Goal: Information Seeking & Learning: Learn about a topic

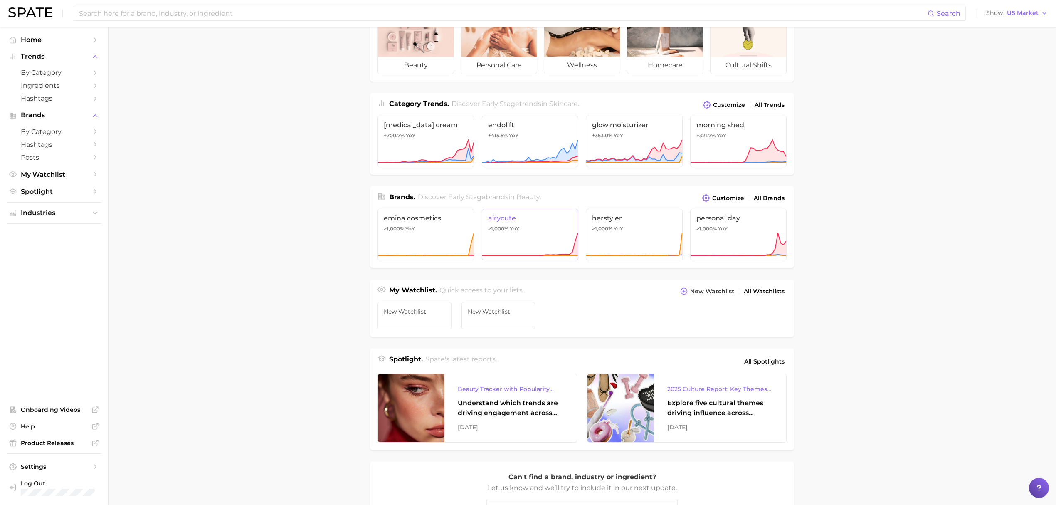
scroll to position [166, 0]
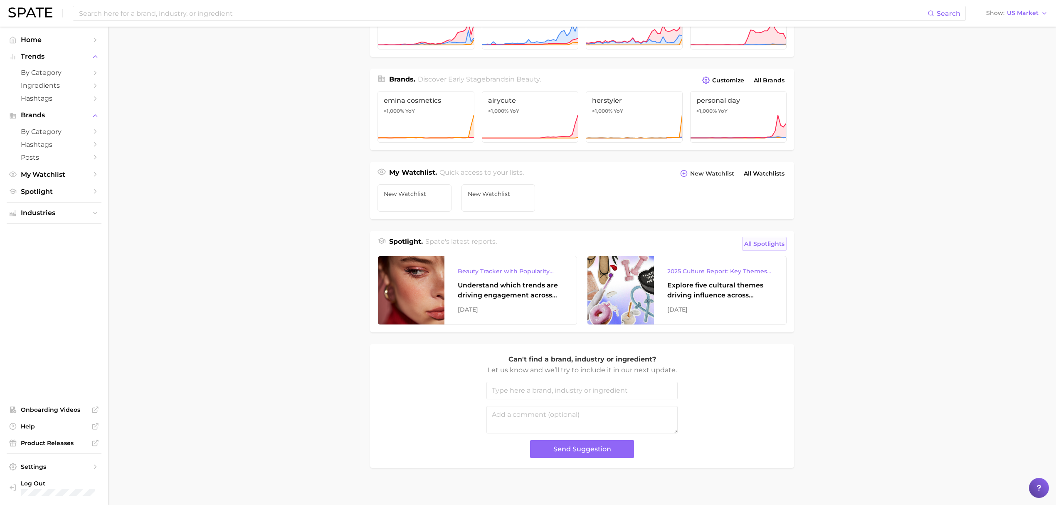
click at [758, 243] on span "All Spotlights" at bounding box center [764, 244] width 40 height 10
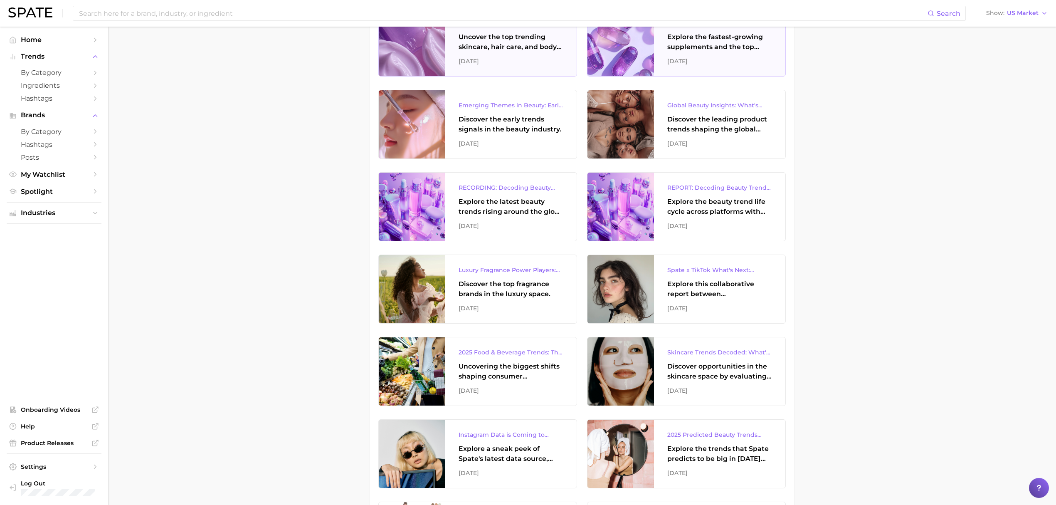
scroll to position [665, 0]
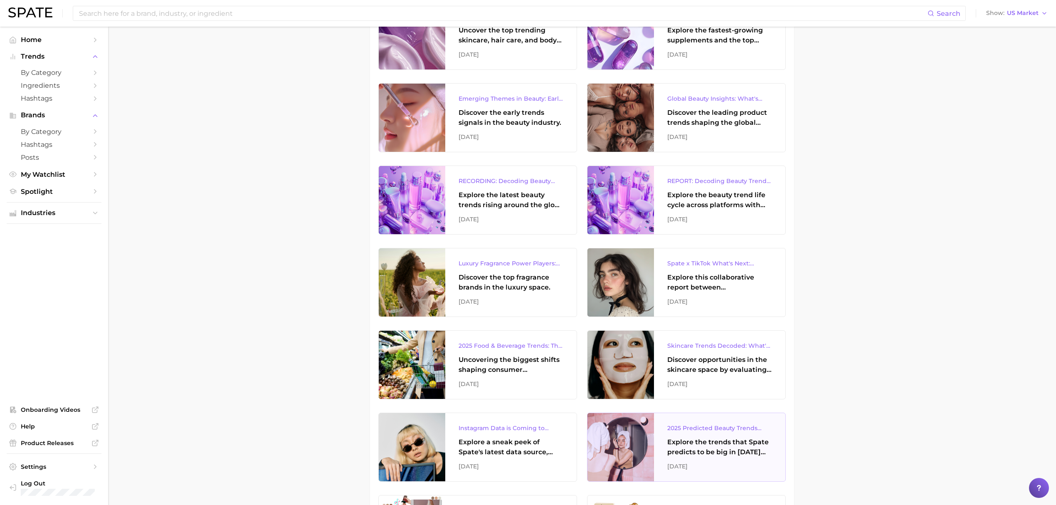
click at [681, 442] on div "Explore the trends that Spate predicts to be big in [DATE] across the skin, hai…" at bounding box center [719, 447] width 105 height 20
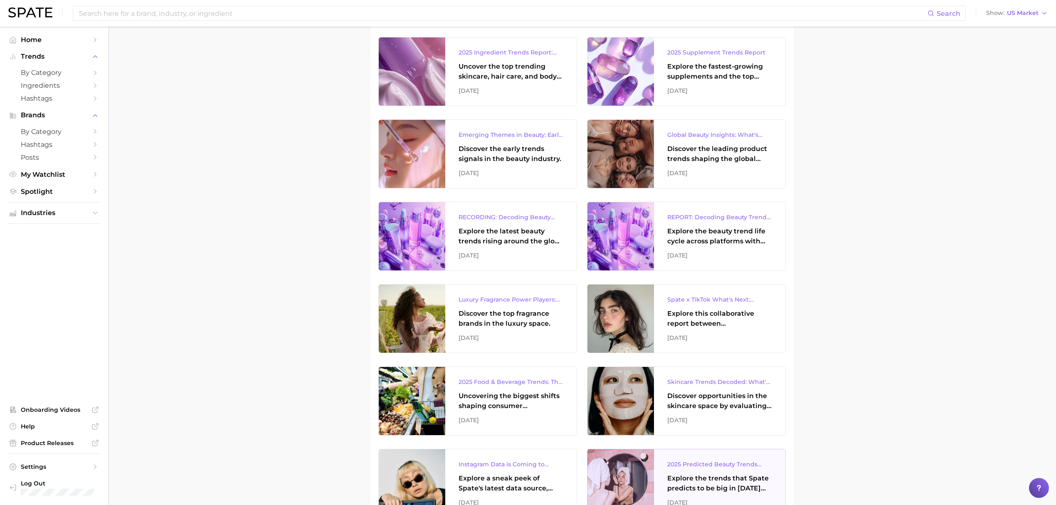
scroll to position [610, 0]
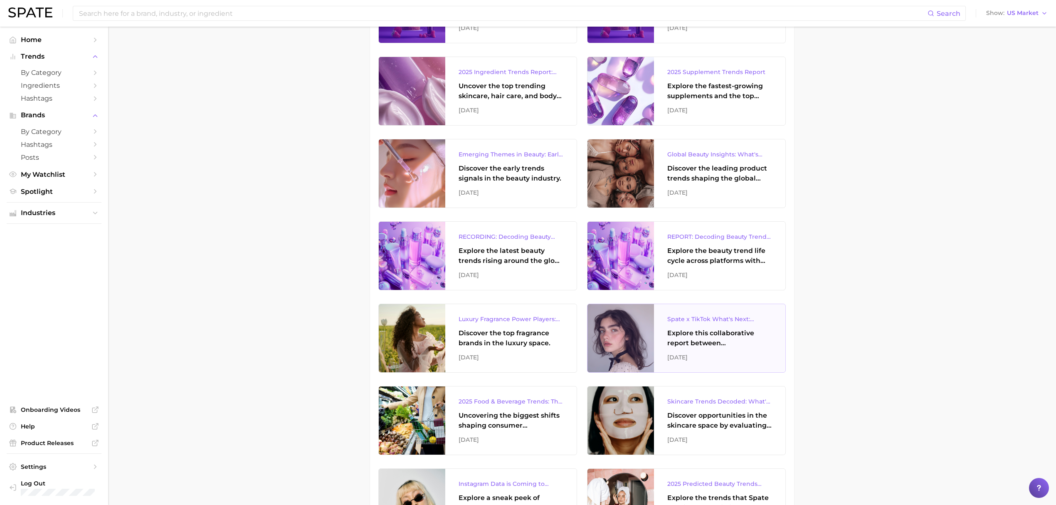
click at [695, 318] on div "Spate x TikTok What's Next: Beauty Edition" at bounding box center [719, 319] width 105 height 10
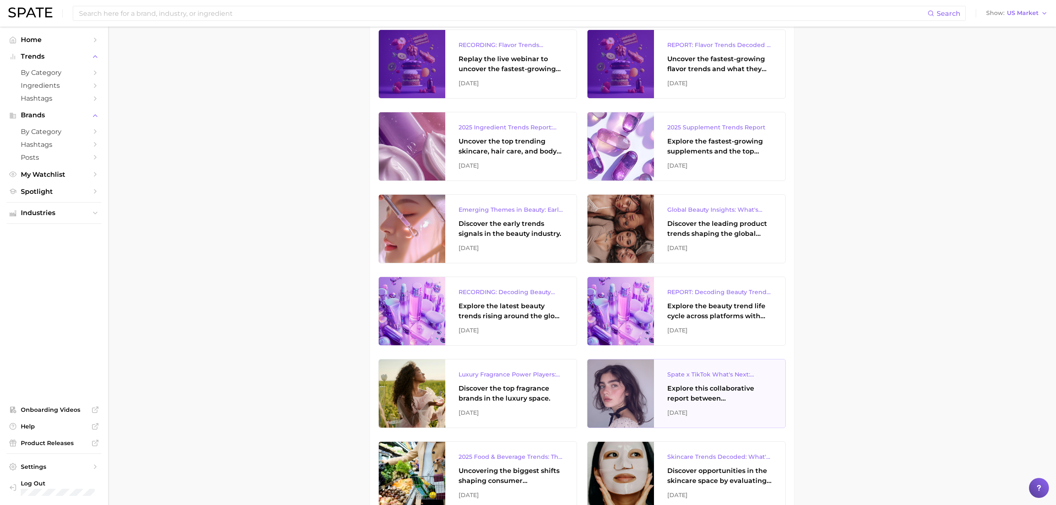
scroll to position [443, 0]
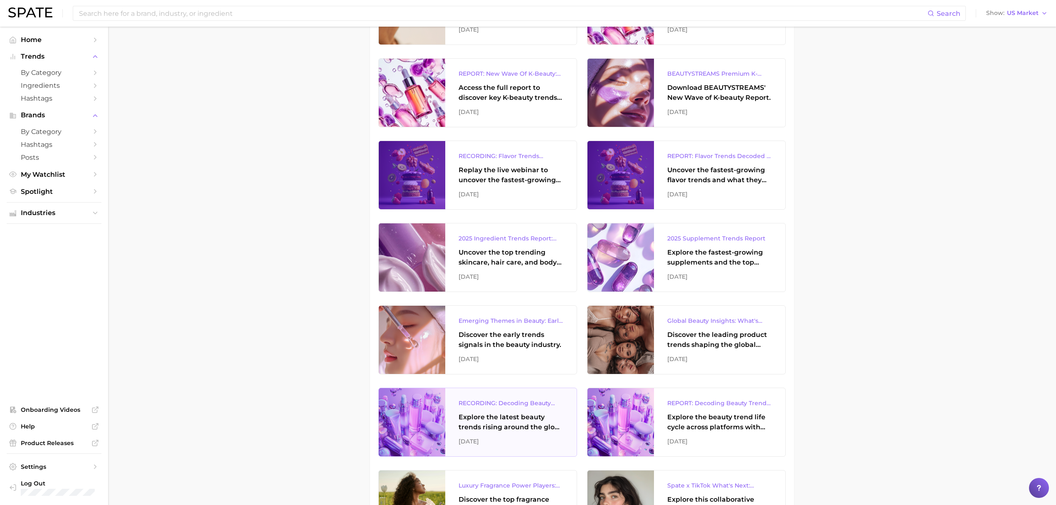
click at [550, 426] on div "Explore the latest beauty trends rising around the globe and gain a clear under…" at bounding box center [511, 422] width 105 height 20
click at [726, 425] on div "Explore the beauty trend life cycle across platforms with exclusive insights fr…" at bounding box center [719, 422] width 105 height 20
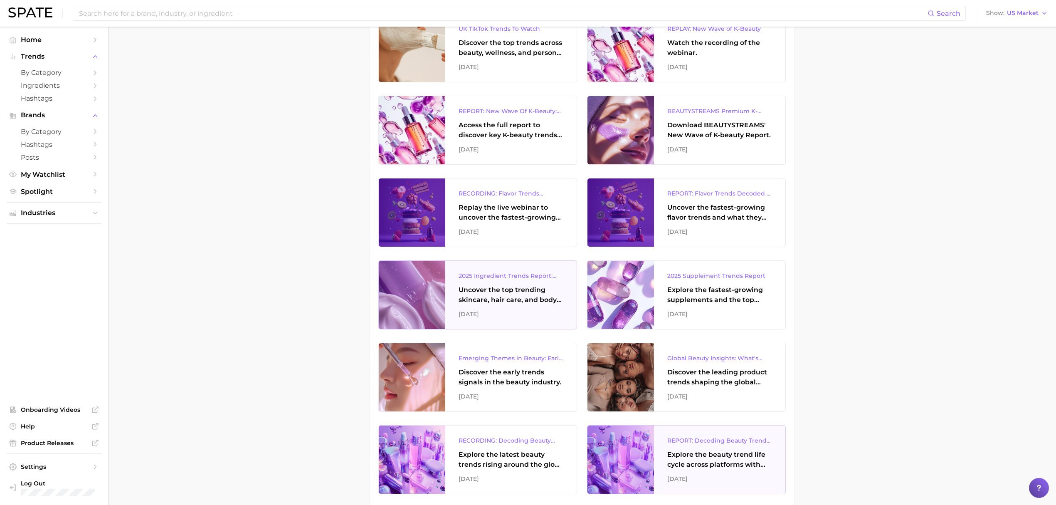
scroll to position [388, 0]
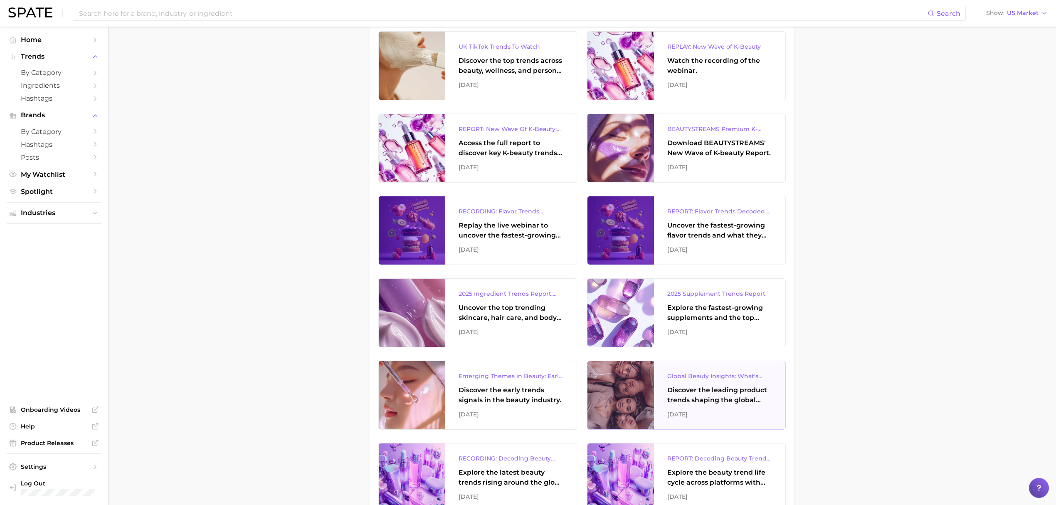
click at [770, 397] on div "Discover the leading product trends shaping the global beauty market." at bounding box center [719, 395] width 105 height 20
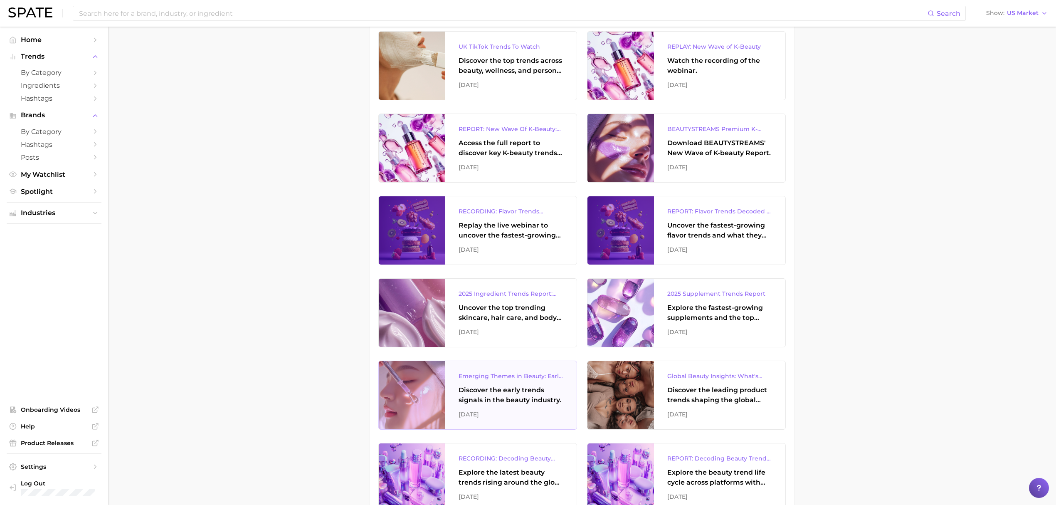
click at [523, 393] on div "Discover the early trends signals in the beauty industry." at bounding box center [511, 395] width 105 height 20
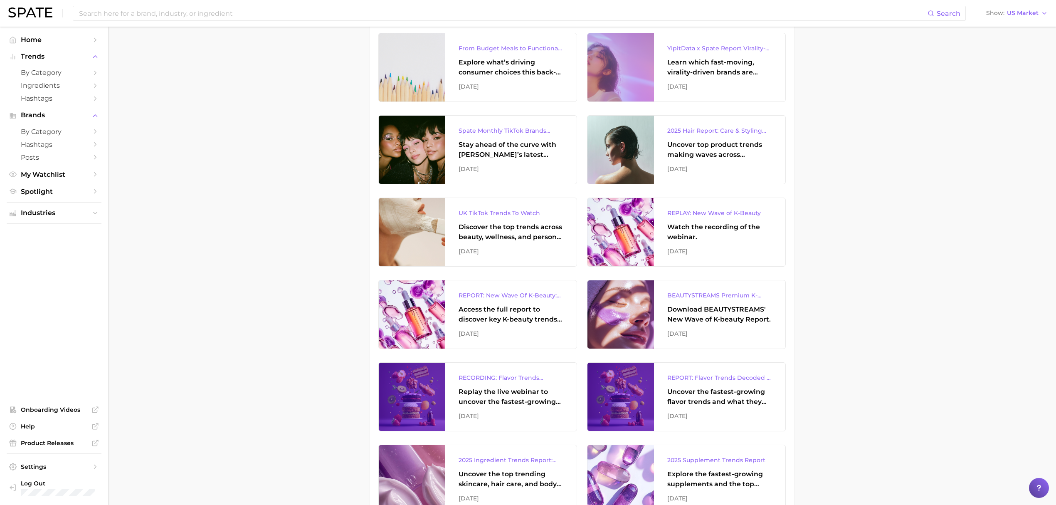
scroll to position [277, 0]
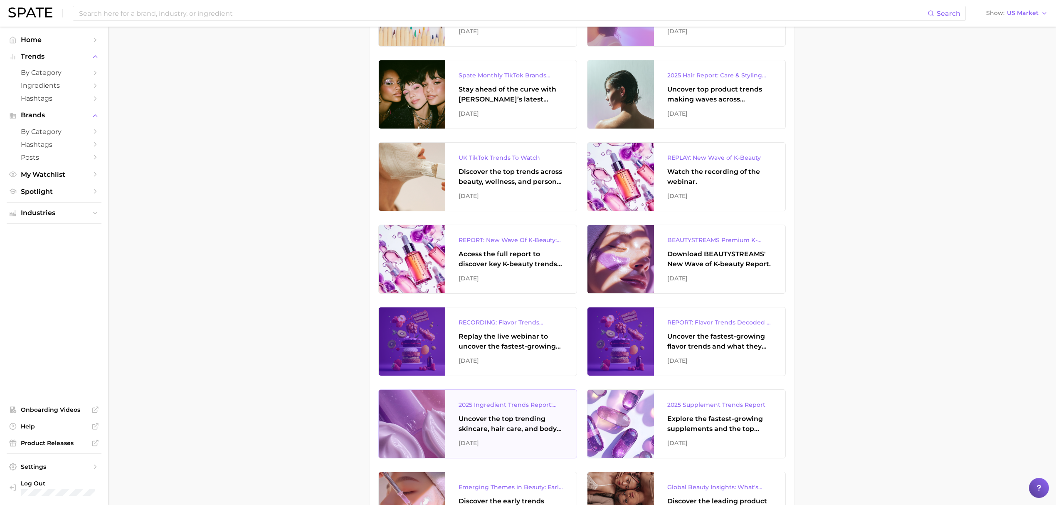
click at [511, 422] on div "Uncover the top trending skincare, hair care, and body care ingredients capturi…" at bounding box center [511, 424] width 105 height 20
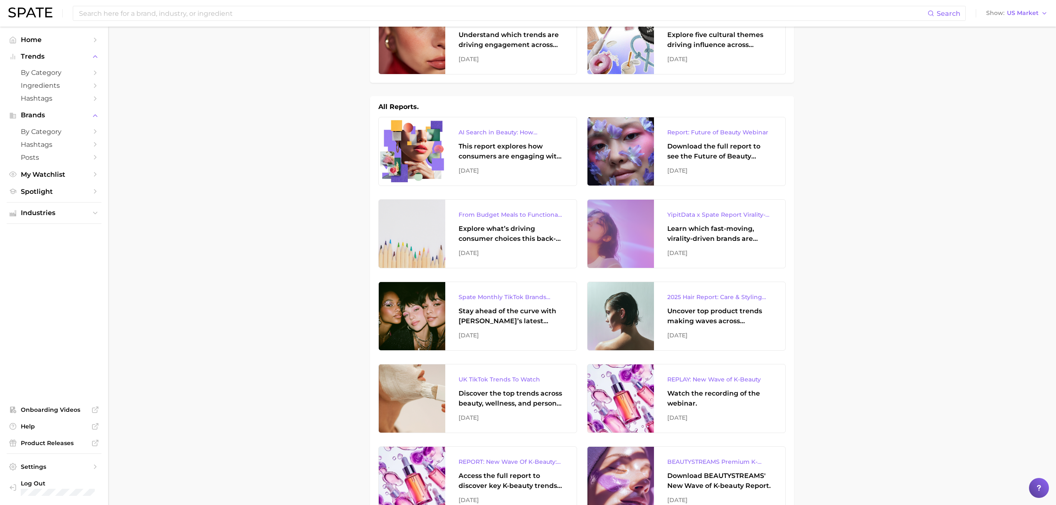
scroll to position [0, 0]
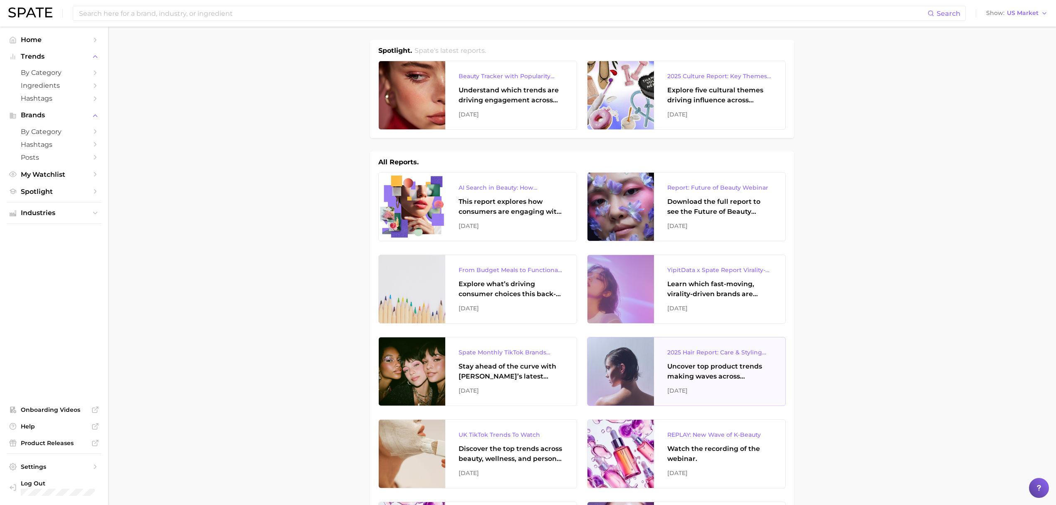
click at [716, 353] on div "2025 Hair Report: Care & Styling Products" at bounding box center [719, 352] width 105 height 10
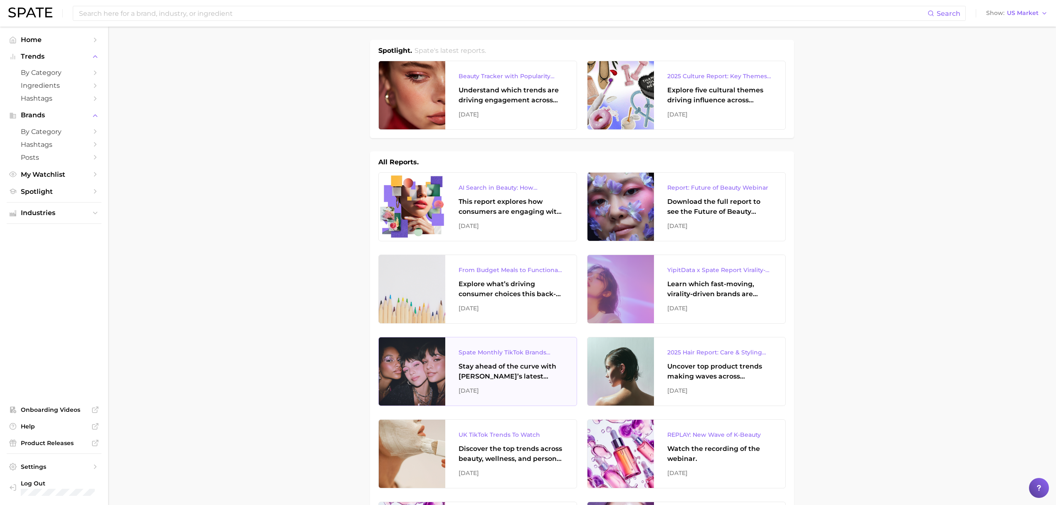
click at [542, 377] on div "Stay ahead of the curve with [PERSON_NAME]’s latest monthly tracker, spotlighti…" at bounding box center [511, 371] width 105 height 20
click at [680, 296] on div "Learn which fast-moving, virality-driven brands are leading the pack, the risks…" at bounding box center [719, 289] width 105 height 20
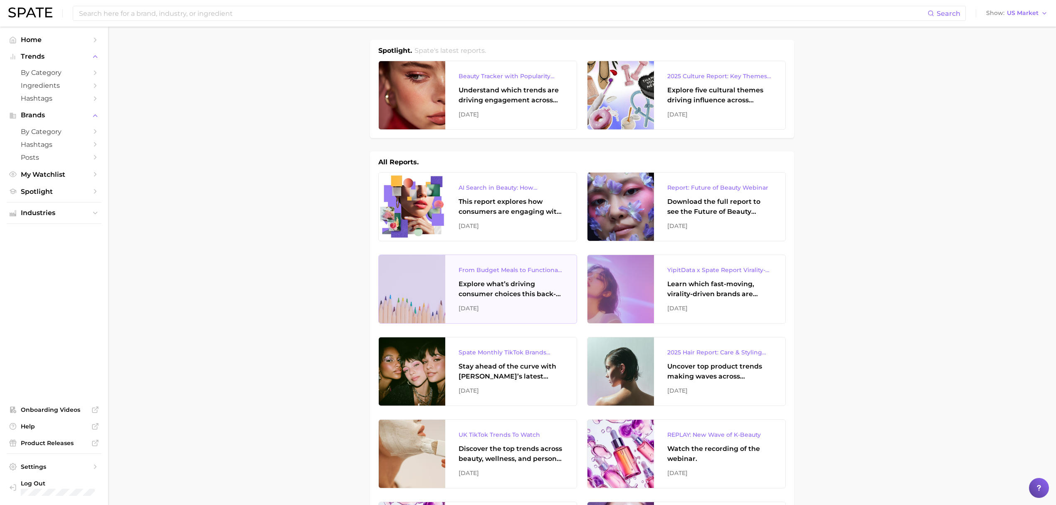
click at [476, 286] on div "Explore what’s driving consumer choices this back-to-school season From budget-…" at bounding box center [511, 289] width 105 height 20
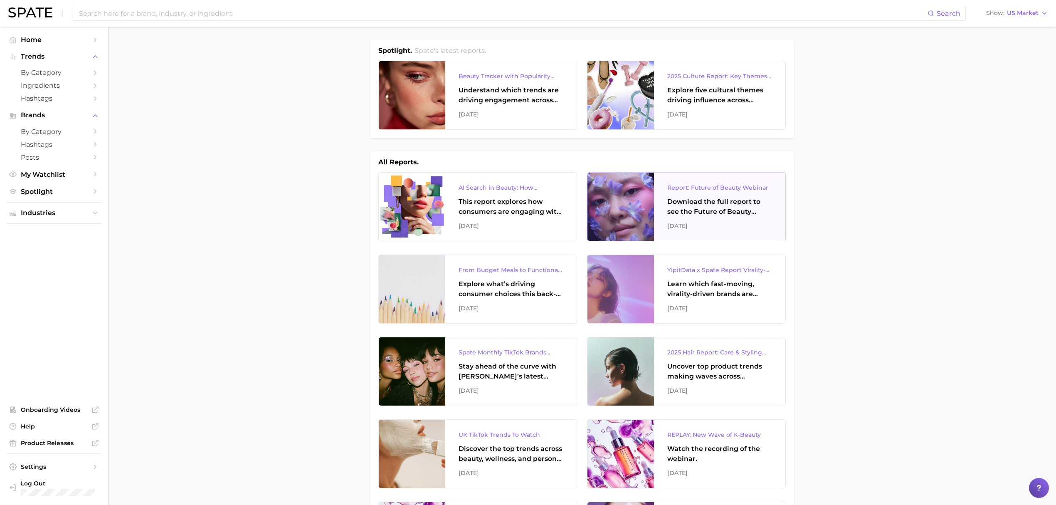
click at [745, 205] on div "Download the full report to see the Future of Beauty trends we unpacked during …" at bounding box center [719, 207] width 105 height 20
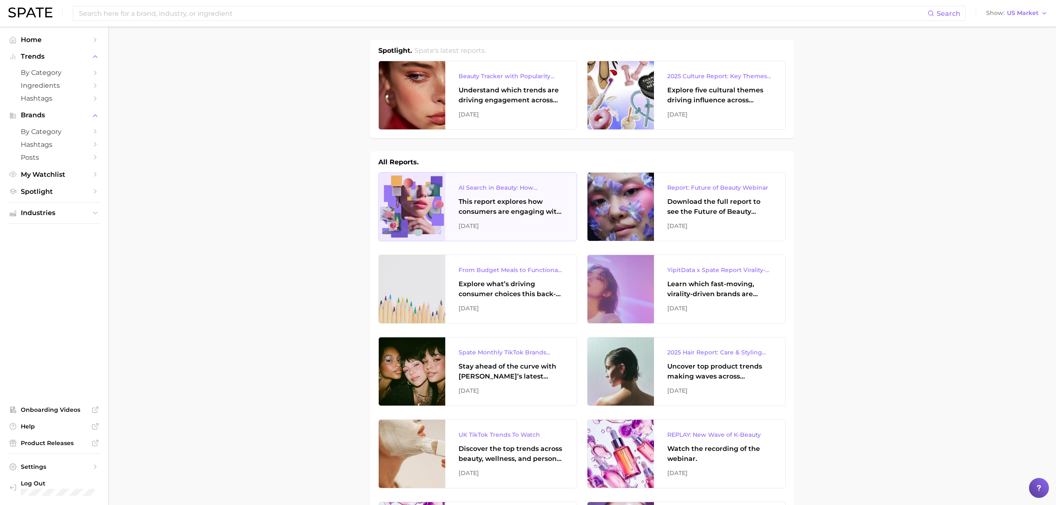
click at [484, 197] on div "This report explores how consumers are engaging with AI-powered search tools — …" at bounding box center [511, 207] width 105 height 20
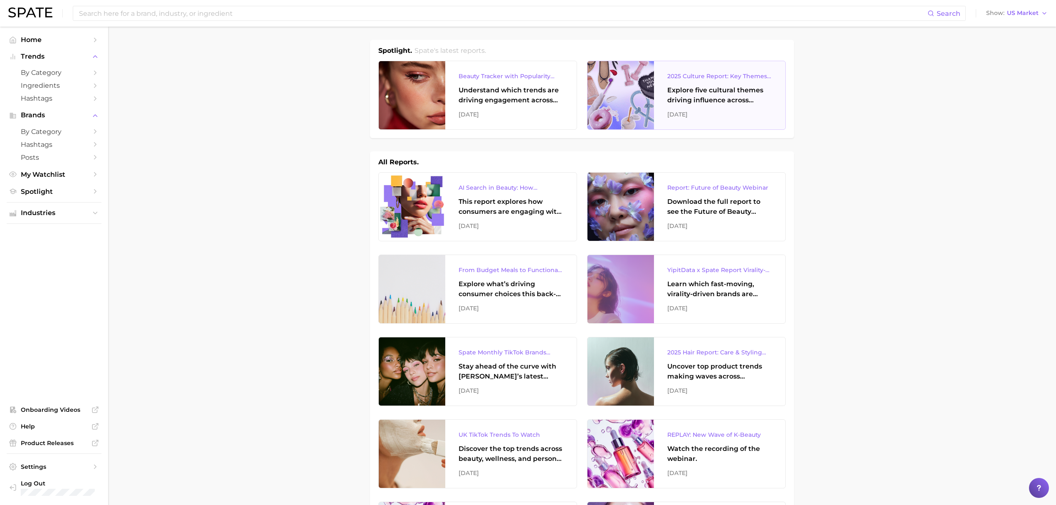
click at [710, 92] on div "Explore five cultural themes driving influence across beauty, food, and pop cul…" at bounding box center [719, 95] width 105 height 20
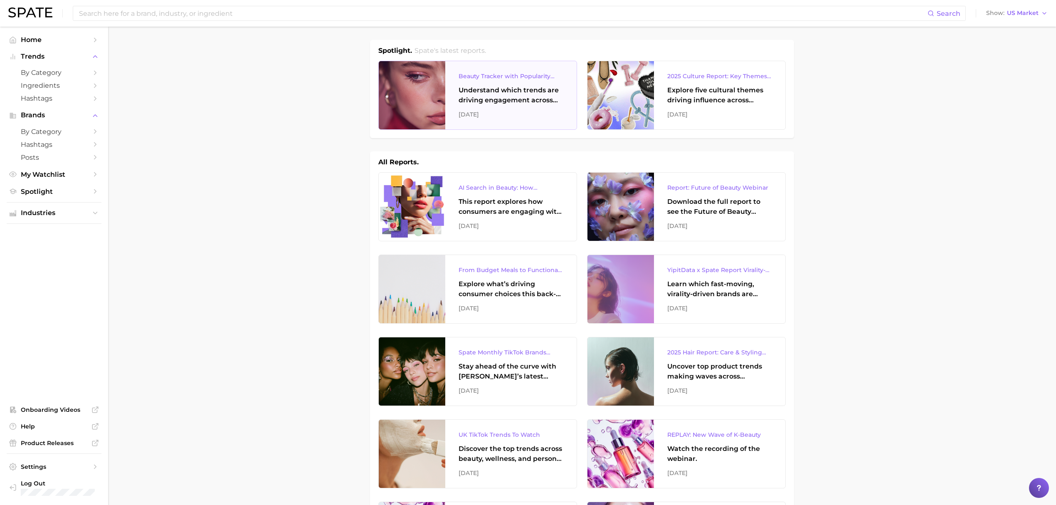
click at [542, 74] on div "Beauty Tracker with Popularity Index" at bounding box center [511, 76] width 105 height 10
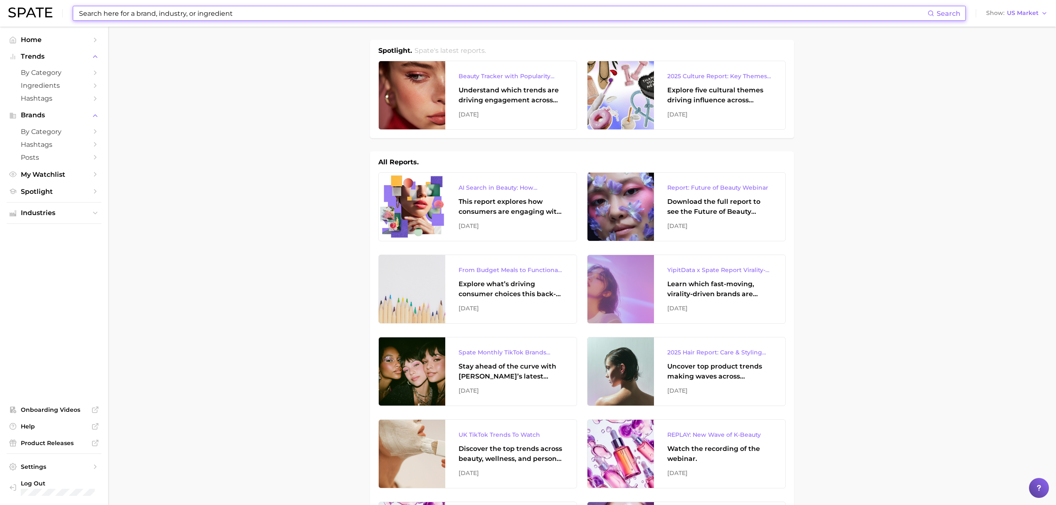
click at [341, 14] on input at bounding box center [502, 13] width 849 height 14
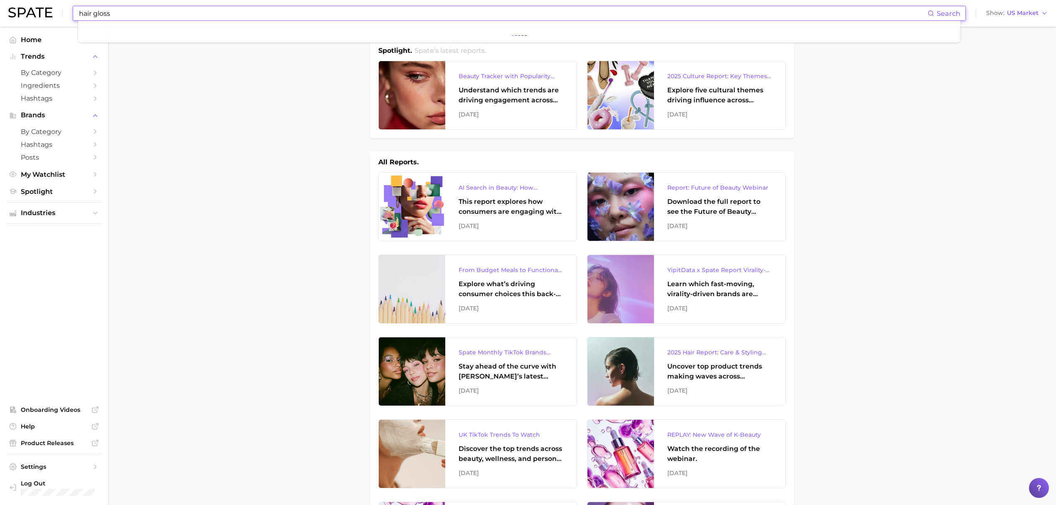
type input "hair gloss"
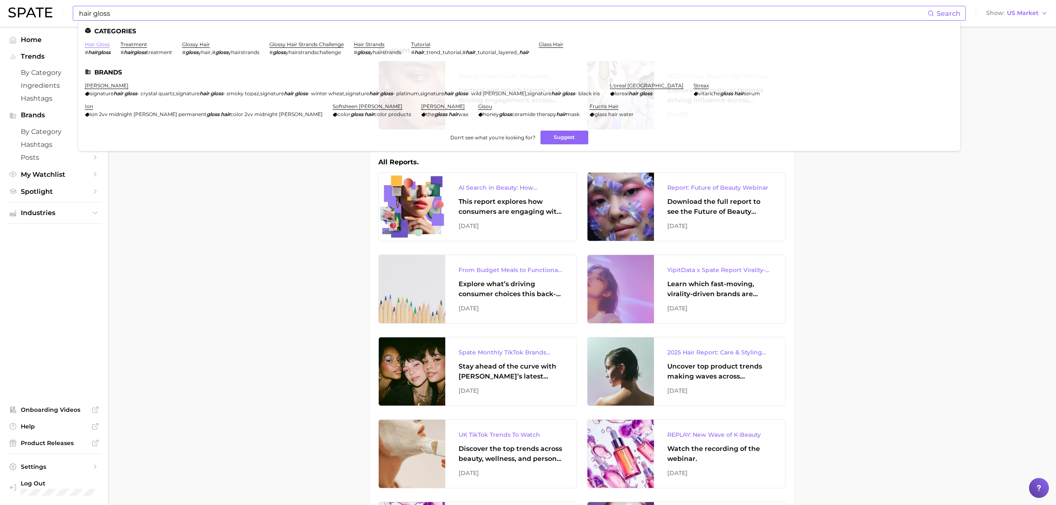
click at [102, 46] on link "hair gloss" at bounding box center [97, 44] width 25 height 6
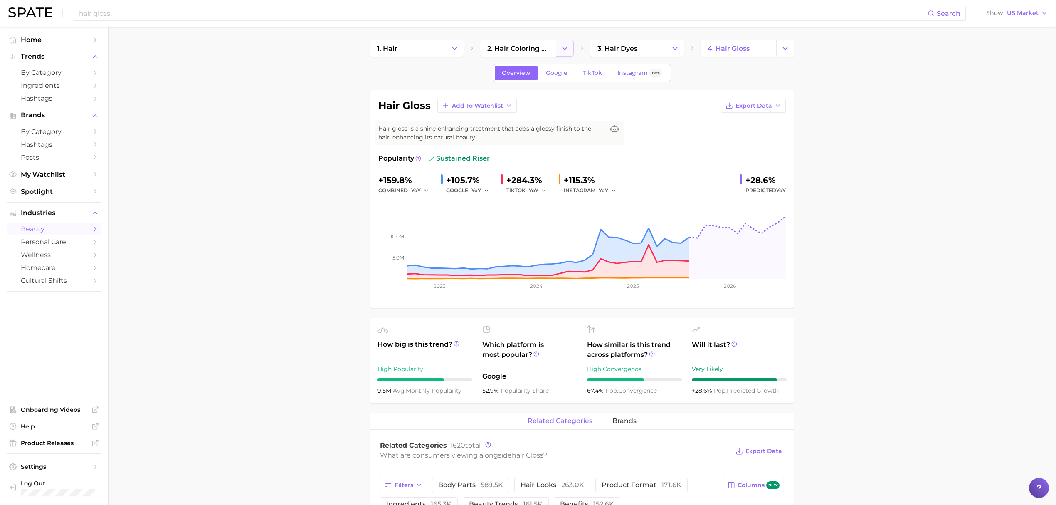
click at [562, 52] on icon "Change Category" at bounding box center [564, 48] width 9 height 9
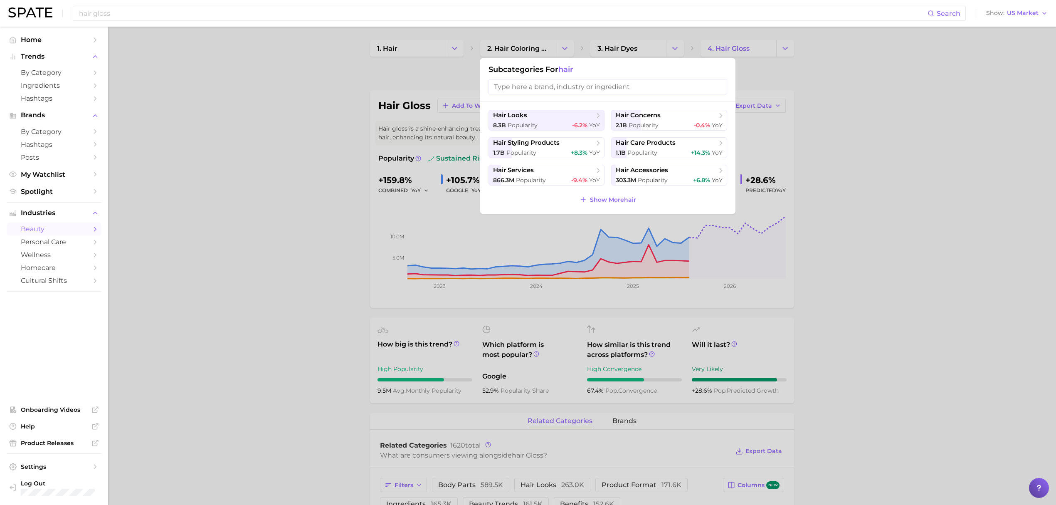
click at [563, 50] on div at bounding box center [528, 252] width 1056 height 505
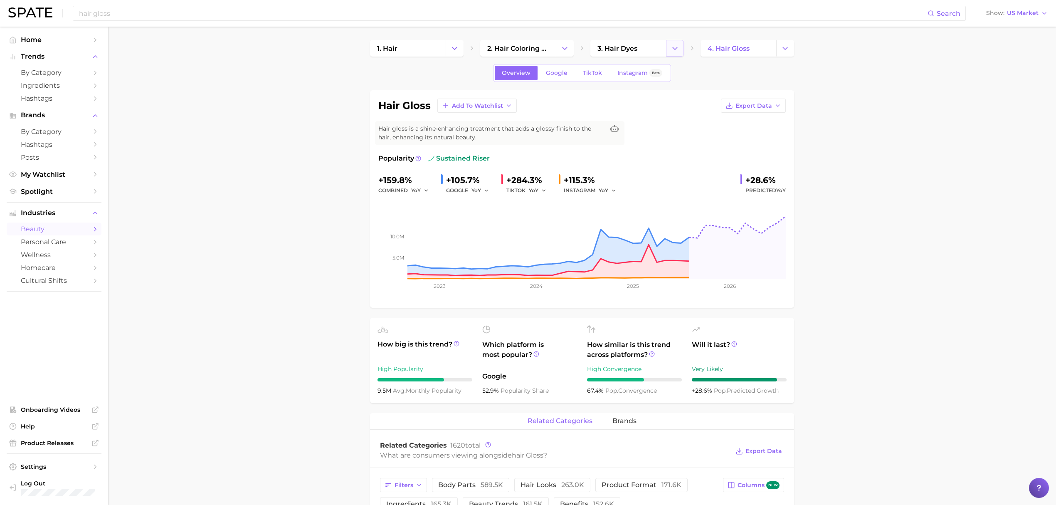
click at [676, 53] on button "Change Category" at bounding box center [675, 48] width 18 height 17
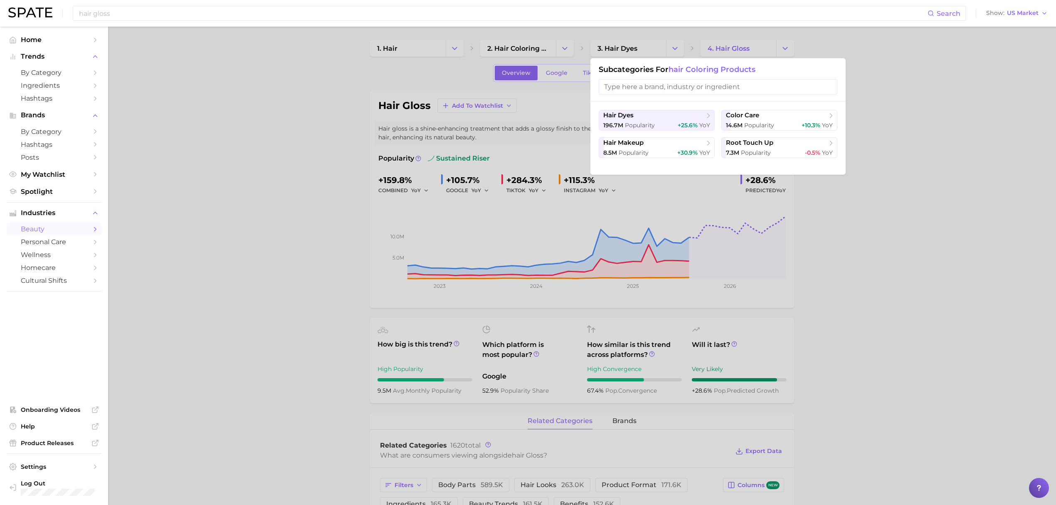
click at [676, 53] on div at bounding box center [528, 252] width 1056 height 505
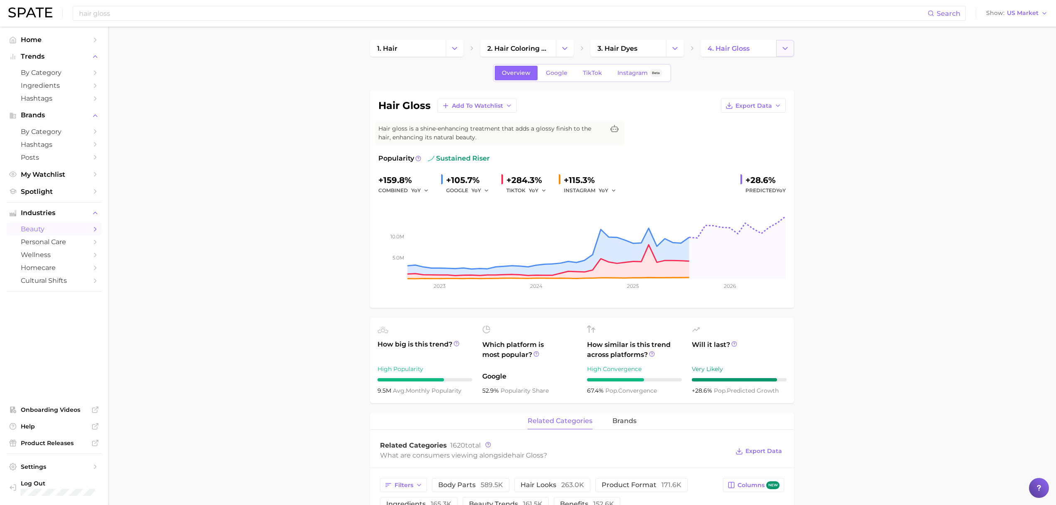
click at [787, 49] on icon "Change Category" at bounding box center [785, 48] width 9 height 9
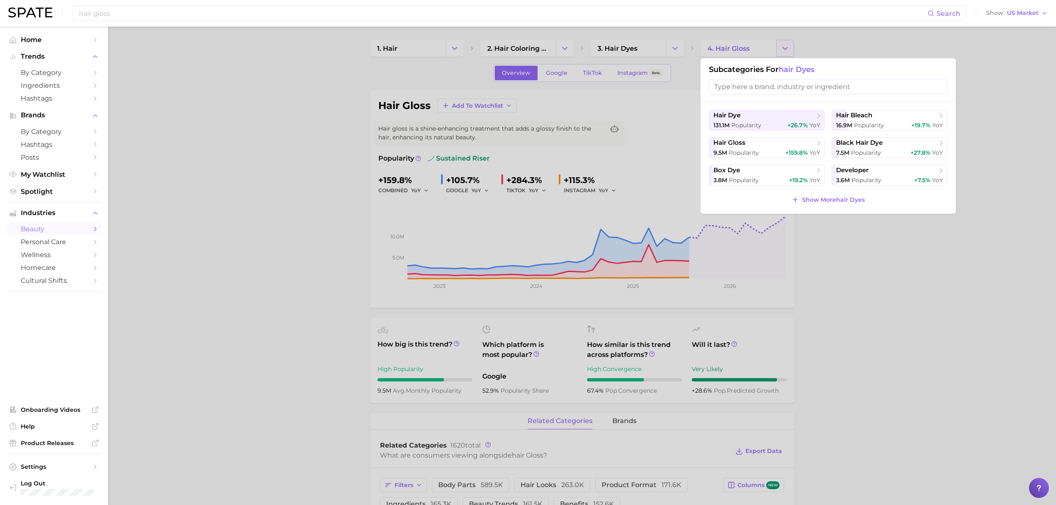
click at [787, 49] on div at bounding box center [528, 252] width 1056 height 505
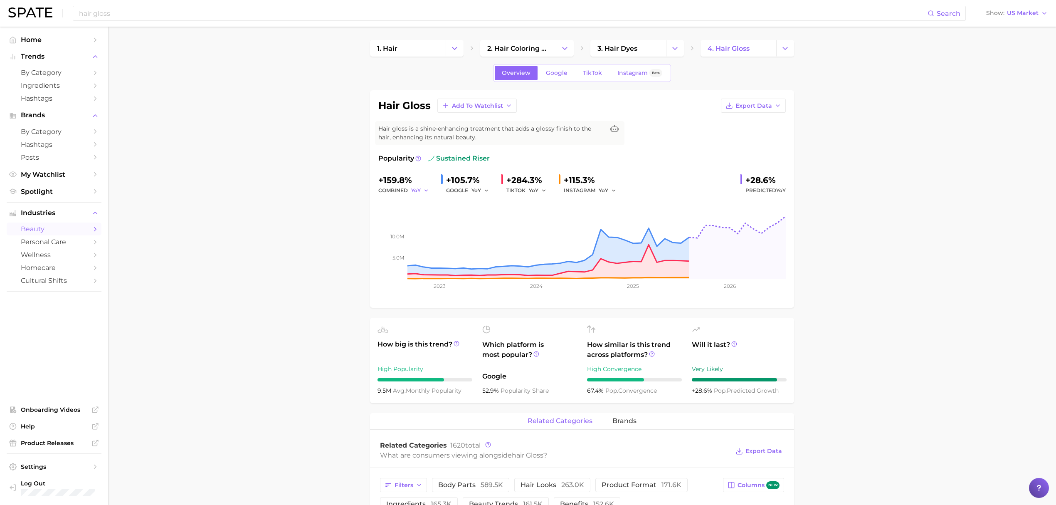
click at [427, 191] on icon "button" at bounding box center [426, 191] width 6 height 6
click at [426, 217] on span "QoQ" at bounding box center [422, 218] width 14 height 7
click at [425, 188] on icon "button" at bounding box center [428, 191] width 6 height 6
click at [425, 200] on button "YoY" at bounding box center [456, 203] width 91 height 15
click at [428, 190] on icon "button" at bounding box center [426, 191] width 6 height 6
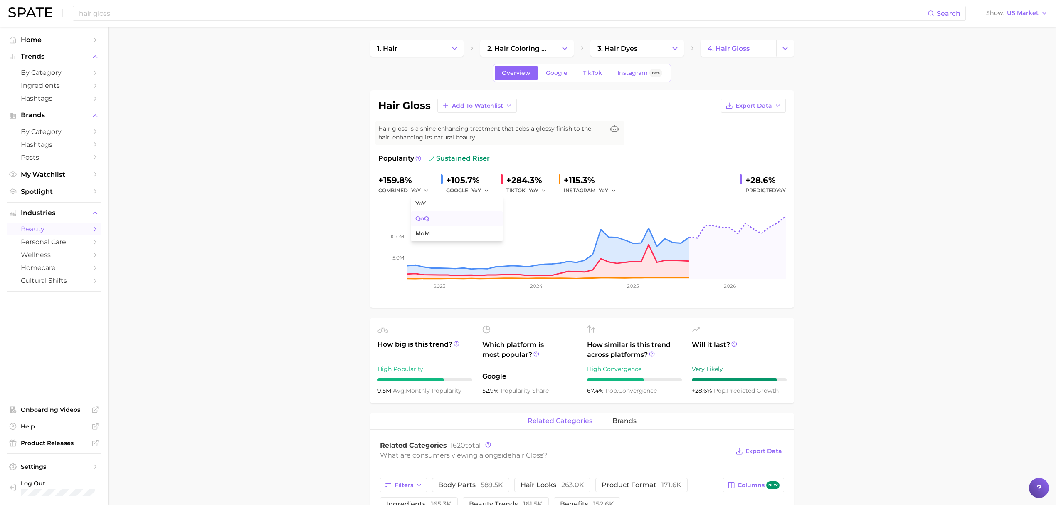
click at [427, 215] on span "QoQ" at bounding box center [422, 218] width 14 height 7
click at [427, 191] on icon "button" at bounding box center [428, 191] width 6 height 6
click at [421, 232] on span "MoM" at bounding box center [422, 233] width 15 height 7
click at [427, 188] on icon "button" at bounding box center [429, 191] width 6 height 6
click at [427, 200] on button "YoY" at bounding box center [456, 203] width 91 height 15
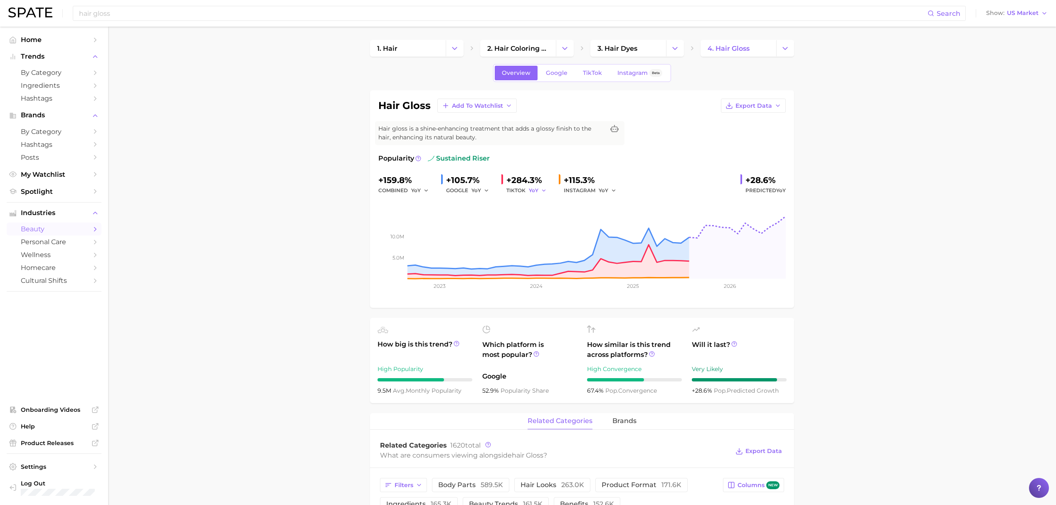
click at [544, 190] on icon "button" at bounding box center [544, 191] width 6 height 6
click at [536, 215] on span "QoQ" at bounding box center [540, 218] width 14 height 7
click at [543, 191] on icon "button" at bounding box center [546, 191] width 6 height 6
click at [537, 232] on span "MoM" at bounding box center [540, 233] width 15 height 7
click at [544, 189] on icon "button" at bounding box center [547, 191] width 6 height 6
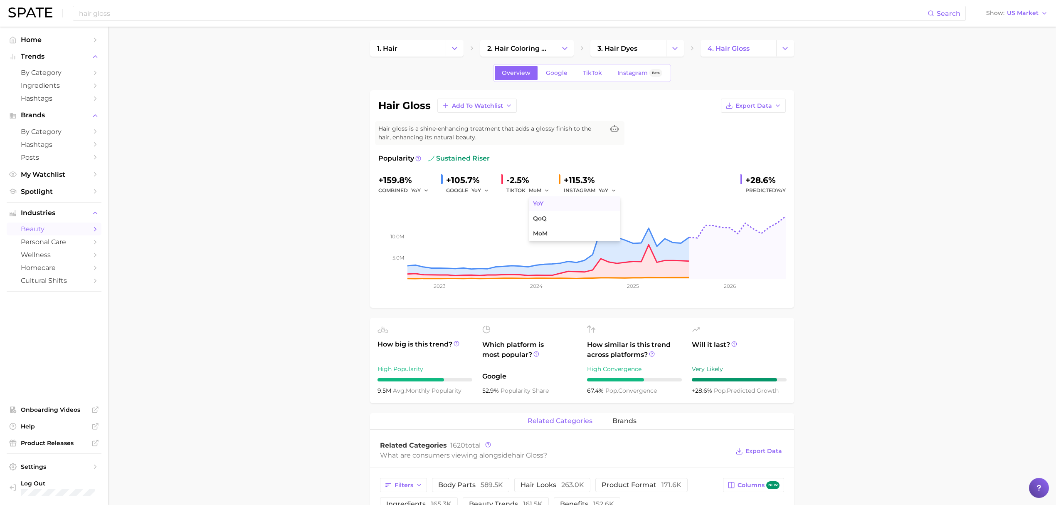
click at [544, 200] on button "YoY" at bounding box center [574, 203] width 91 height 15
click at [457, 343] on icon at bounding box center [457, 344] width 6 height 6
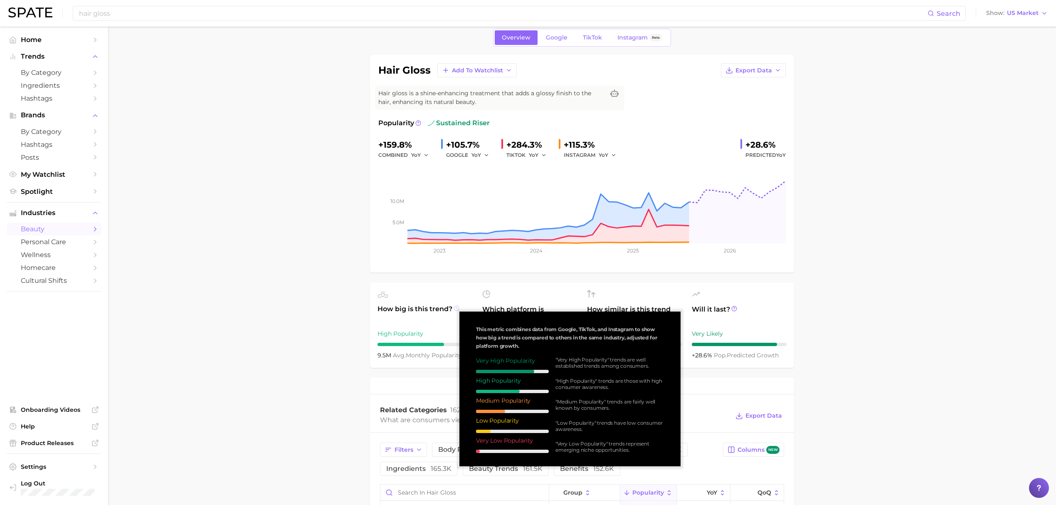
scroll to position [55, 0]
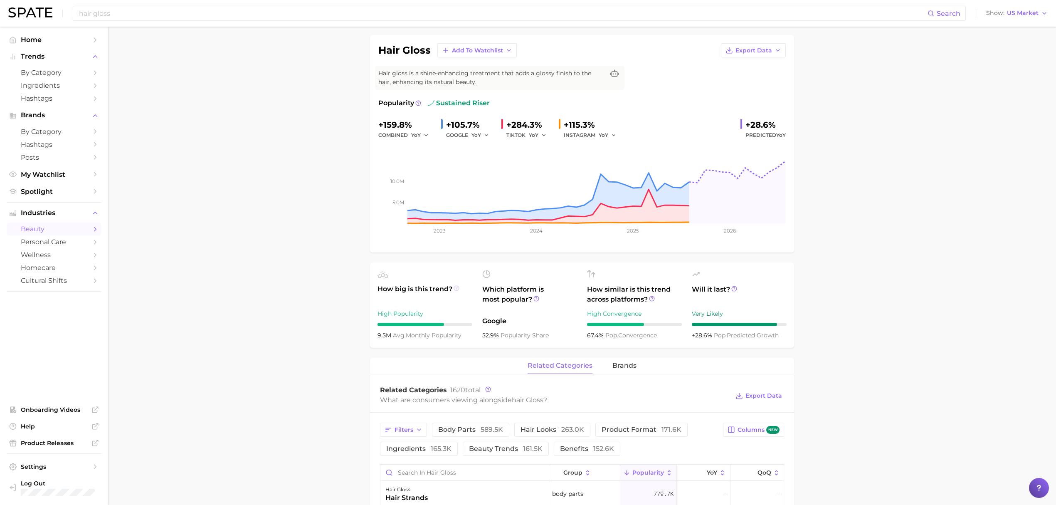
click at [457, 286] on icon at bounding box center [457, 288] width 6 height 6
click at [650, 299] on icon at bounding box center [652, 299] width 6 height 6
click at [732, 291] on icon at bounding box center [734, 289] width 6 height 6
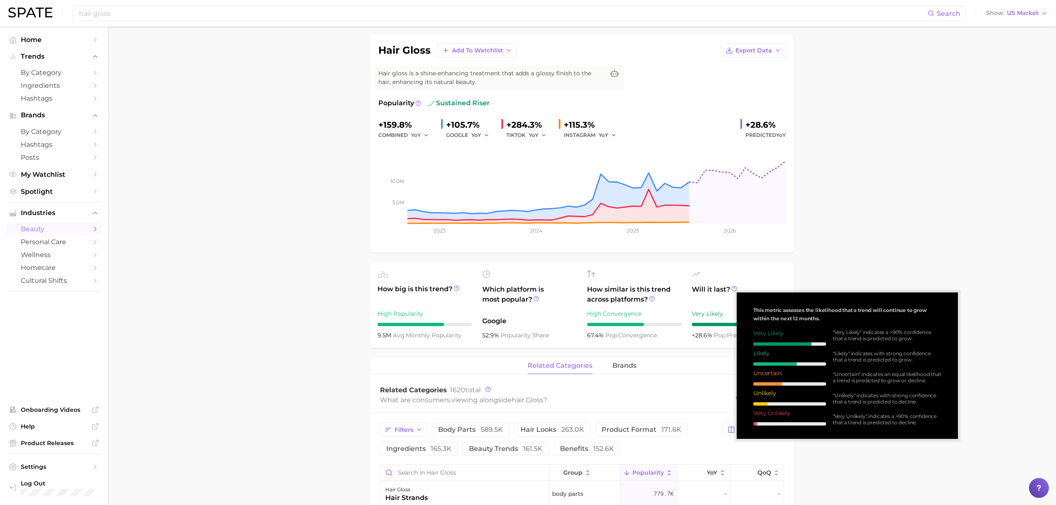
click at [801, 254] on main "1. hair 2. hair coloring products 3. hair dyes 4. hair gloss Overview Google Ti…" at bounding box center [582, 495] width 948 height 1049
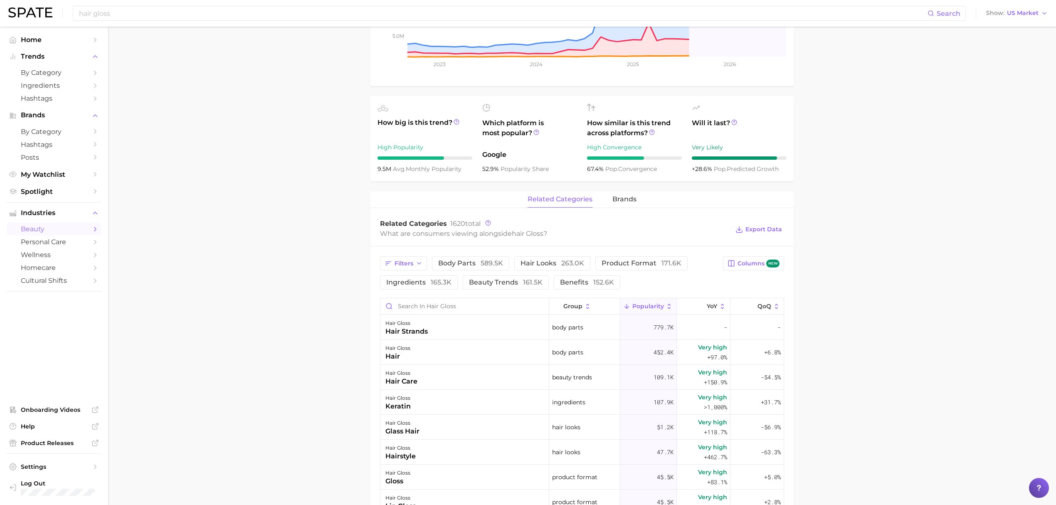
scroll to position [277, 0]
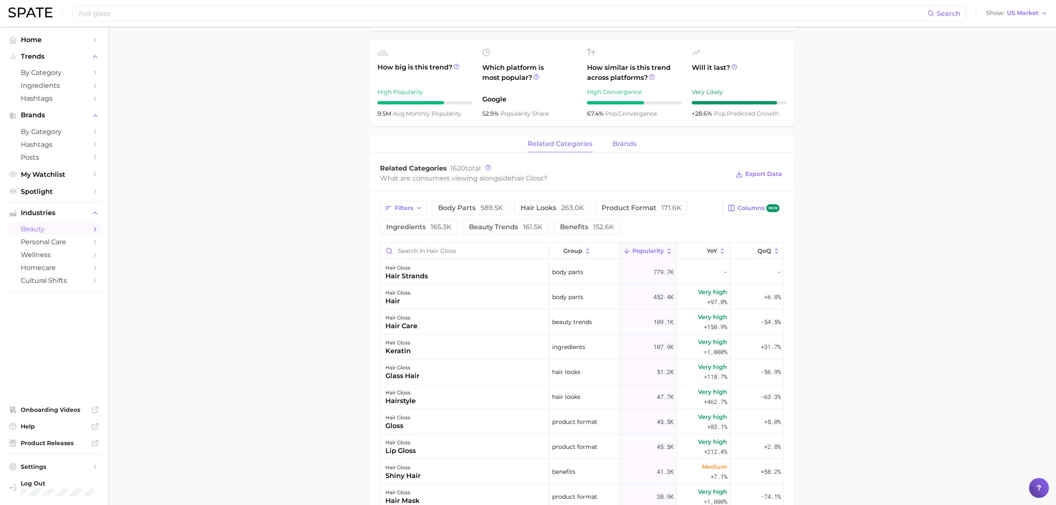
click at [622, 146] on span "brands" at bounding box center [624, 143] width 24 height 7
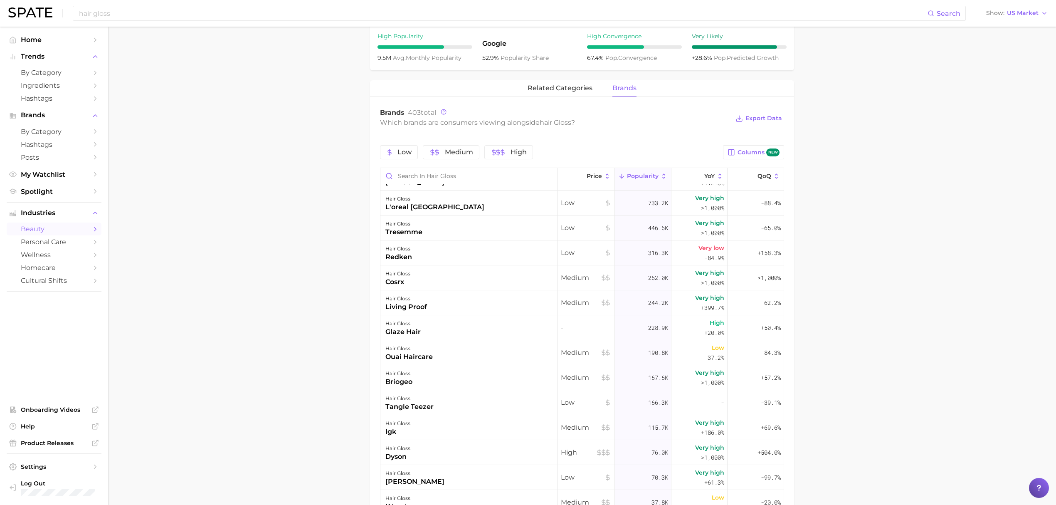
scroll to position [0, 0]
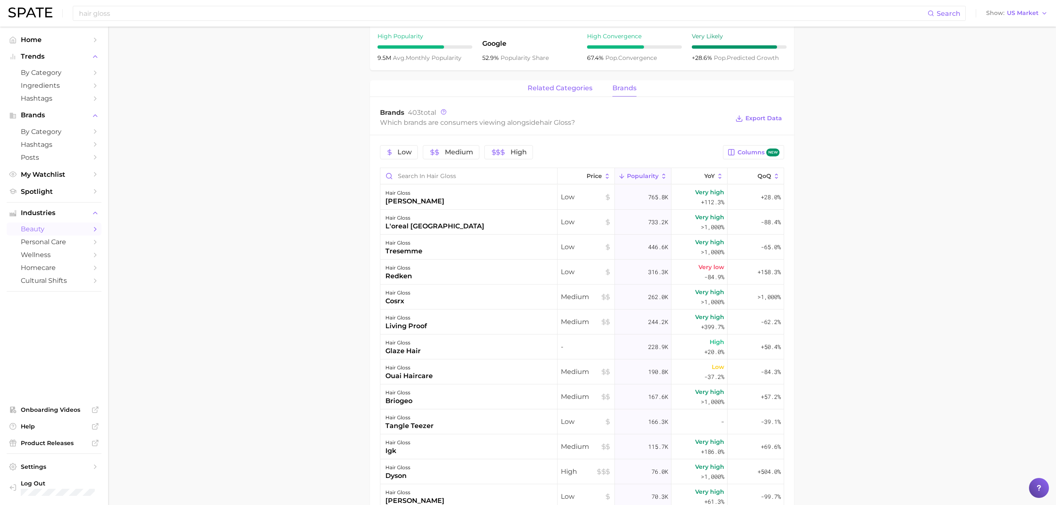
click at [579, 93] on button "related categories" at bounding box center [560, 88] width 65 height 16
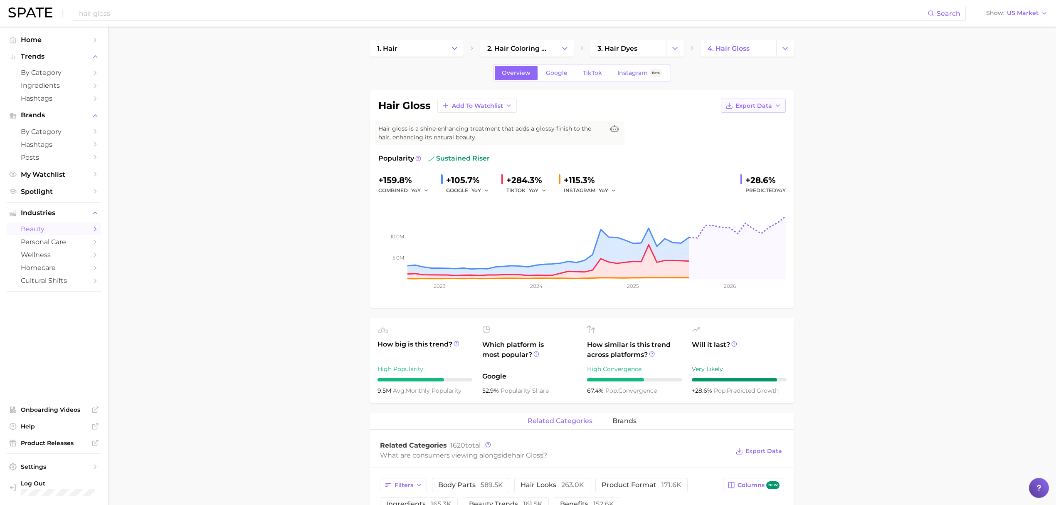
click at [768, 111] on button "Export Data" at bounding box center [753, 106] width 65 height 14
click at [769, 133] on button "Time Series Image" at bounding box center [739, 135] width 91 height 15
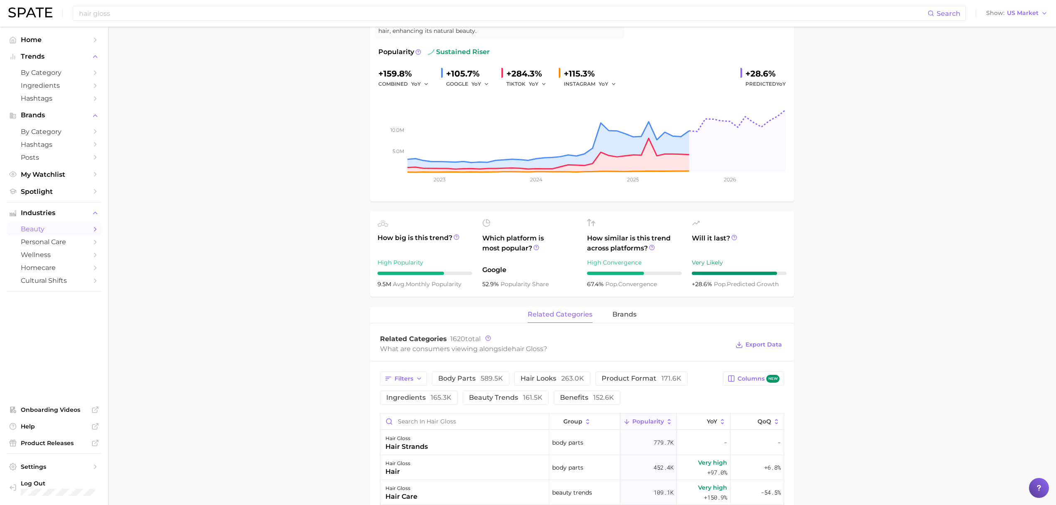
scroll to position [111, 0]
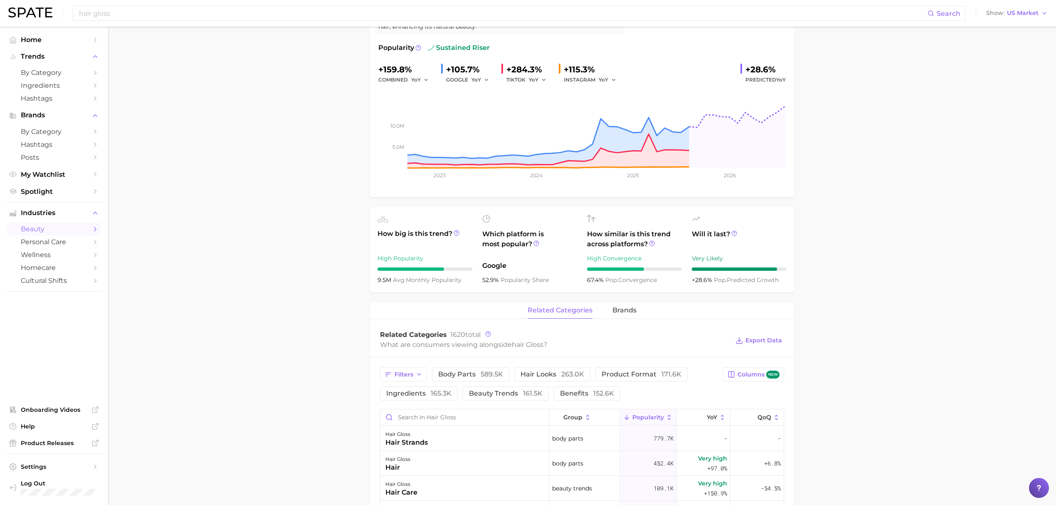
click at [448, 215] on div at bounding box center [425, 220] width 95 height 10
drag, startPoint x: 448, startPoint y: 215, endPoint x: 444, endPoint y: 215, distance: 4.2
click at [444, 215] on div at bounding box center [425, 220] width 95 height 10
click at [458, 234] on icon at bounding box center [457, 233] width 6 height 6
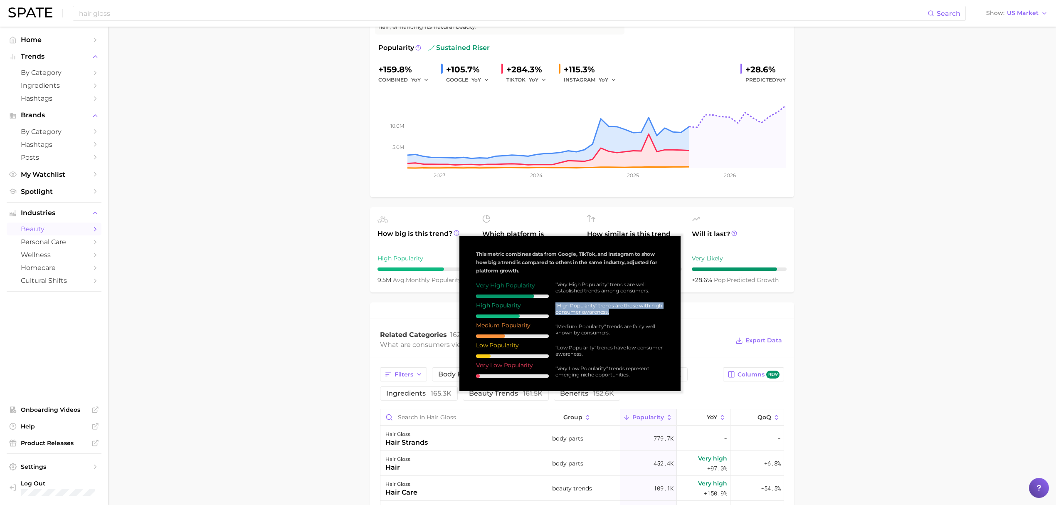
drag, startPoint x: 555, startPoint y: 305, endPoint x: 619, endPoint y: 313, distance: 64.2
click at [619, 313] on div ""High Popularity" trends are those with high consumer awareness." at bounding box center [609, 308] width 109 height 12
copy div ""High Popularity" trends are those with high consumer awareness."
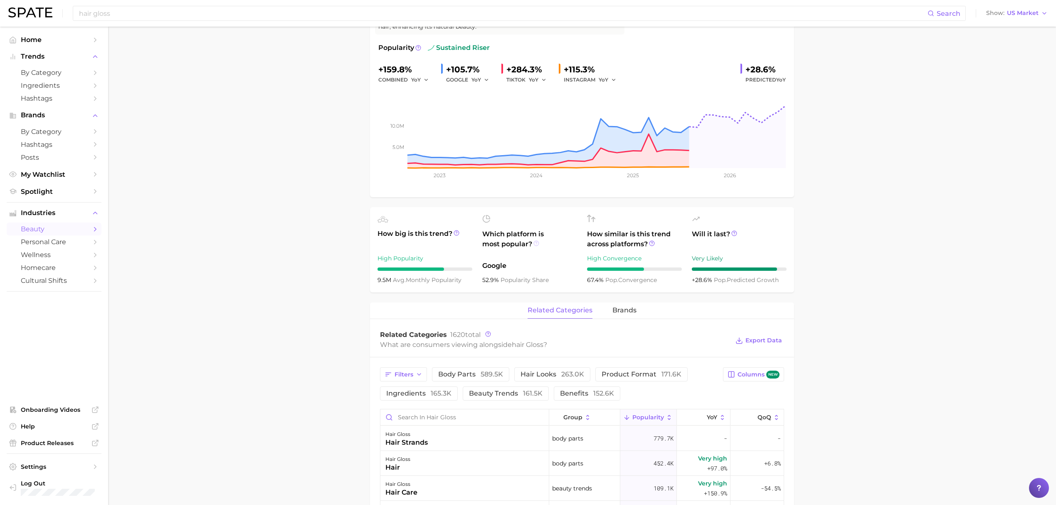
click at [536, 244] on icon at bounding box center [536, 243] width 6 height 6
click at [651, 244] on icon at bounding box center [652, 243] width 6 height 6
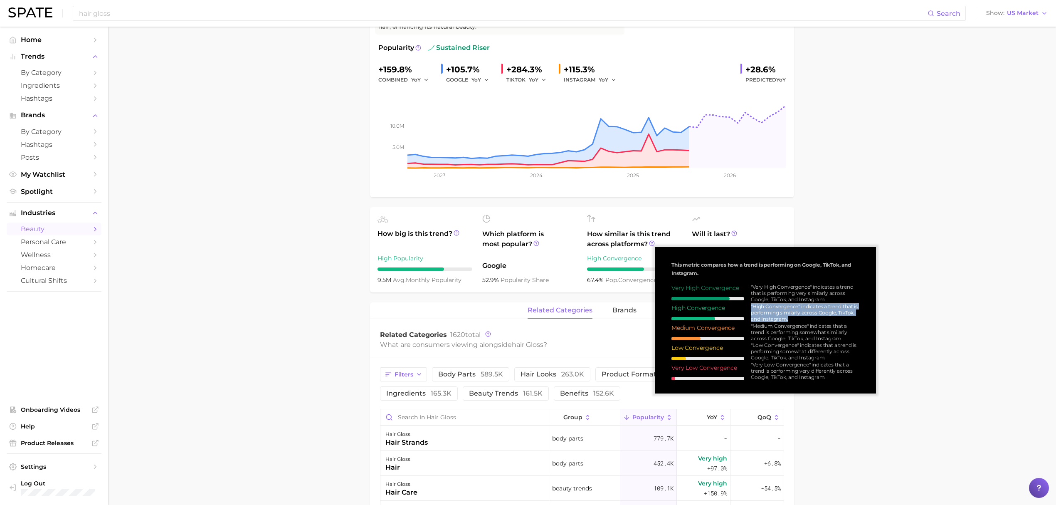
drag, startPoint x: 748, startPoint y: 305, endPoint x: 794, endPoint y: 320, distance: 49.0
click at [794, 320] on div ""Very High Convergence" indicates a trend that is performing very similarly acr…" at bounding box center [801, 332] width 115 height 96
copy div ""High Convergence" indicates a trend that is performing similarly across Google…"
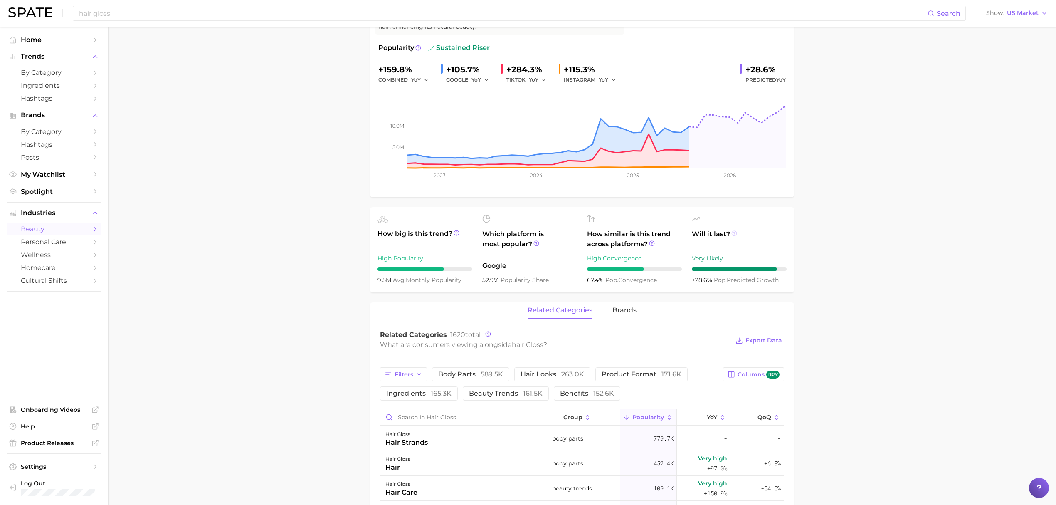
click at [733, 234] on icon at bounding box center [734, 233] width 6 height 6
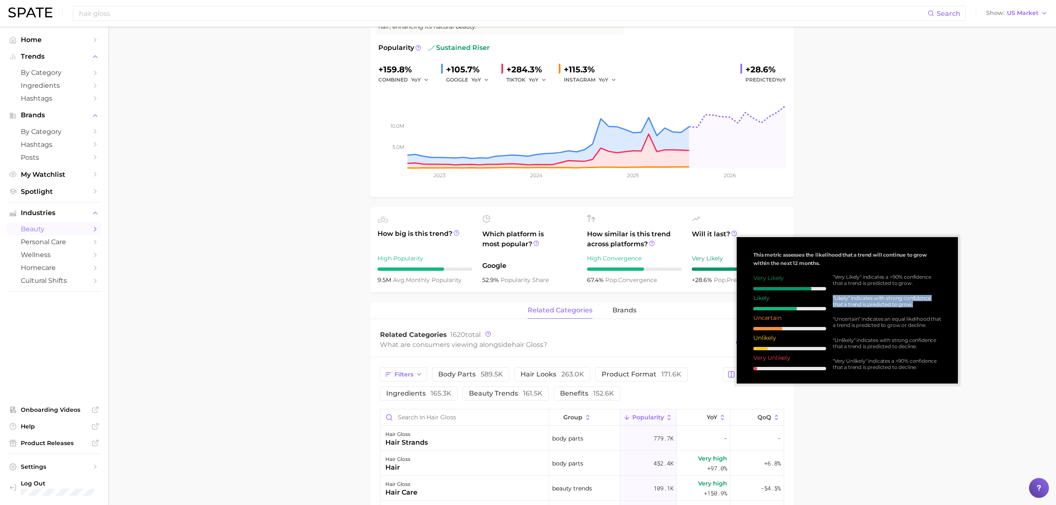
drag, startPoint x: 831, startPoint y: 294, endPoint x: 950, endPoint y: 309, distance: 119.8
click at [950, 309] on div "This metric assesses the likelihood that a trend will continue to grow within t…" at bounding box center [847, 310] width 208 height 133
drag, startPoint x: 832, startPoint y: 277, endPoint x: 938, endPoint y: 288, distance: 106.6
click at [938, 288] on div ""Very Likely" indicates a >90% confidence that a trend is predicted to grow. "L…" at bounding box center [883, 322] width 115 height 96
copy div ""Very Likely" indicates a >90% confidence that a trend is predicted to grow."
